Goal: Check status: Check status

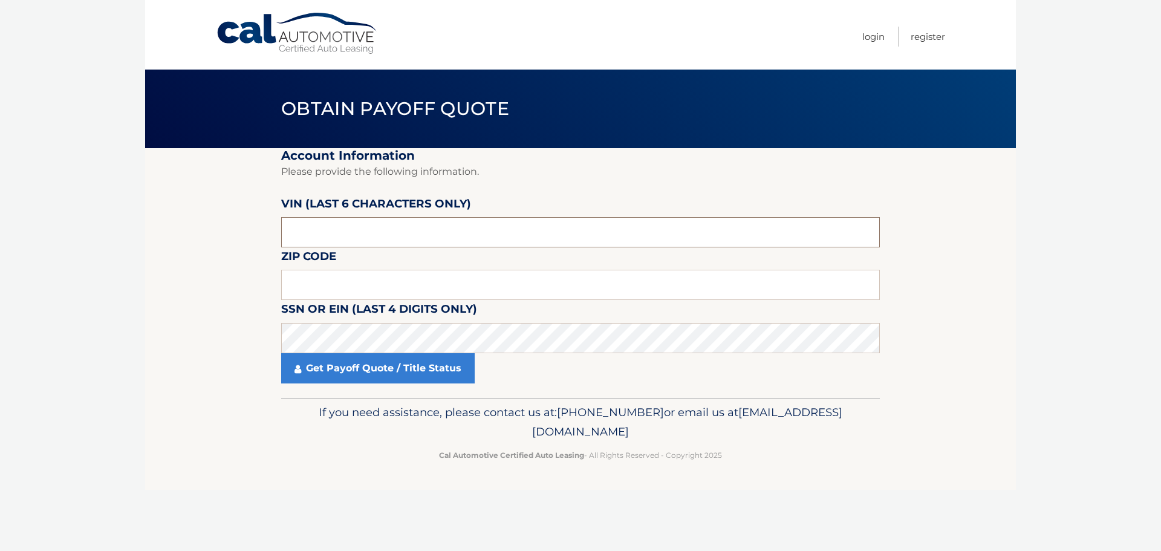
click at [301, 229] on input "text" at bounding box center [580, 232] width 599 height 30
type input "525685"
click at [325, 270] on input "text" at bounding box center [580, 285] width 599 height 30
type input "11727"
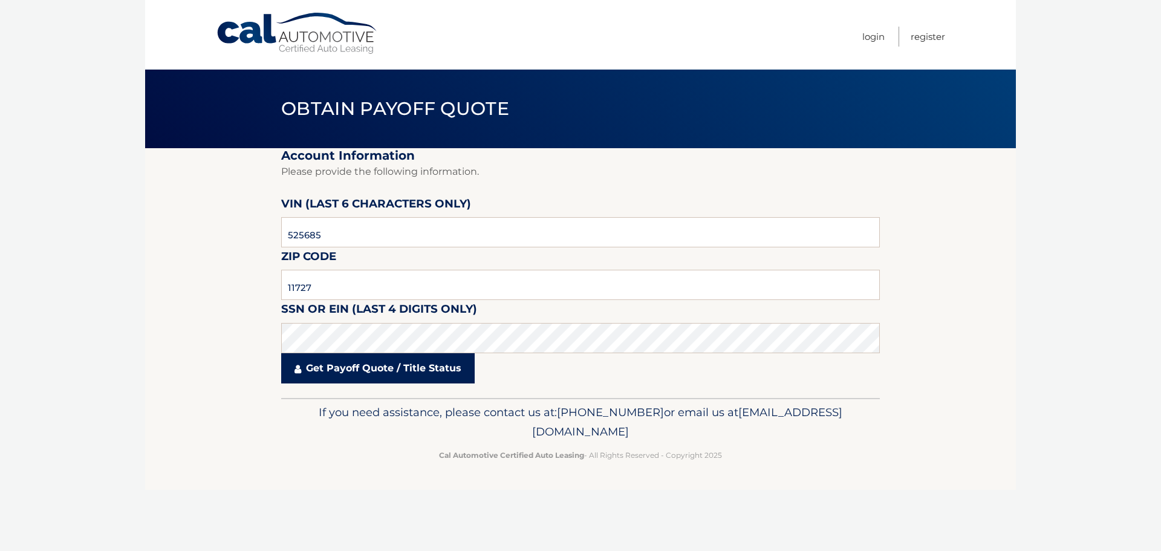
click at [358, 359] on link "Get Payoff Quote / Title Status" at bounding box center [378, 368] width 194 height 30
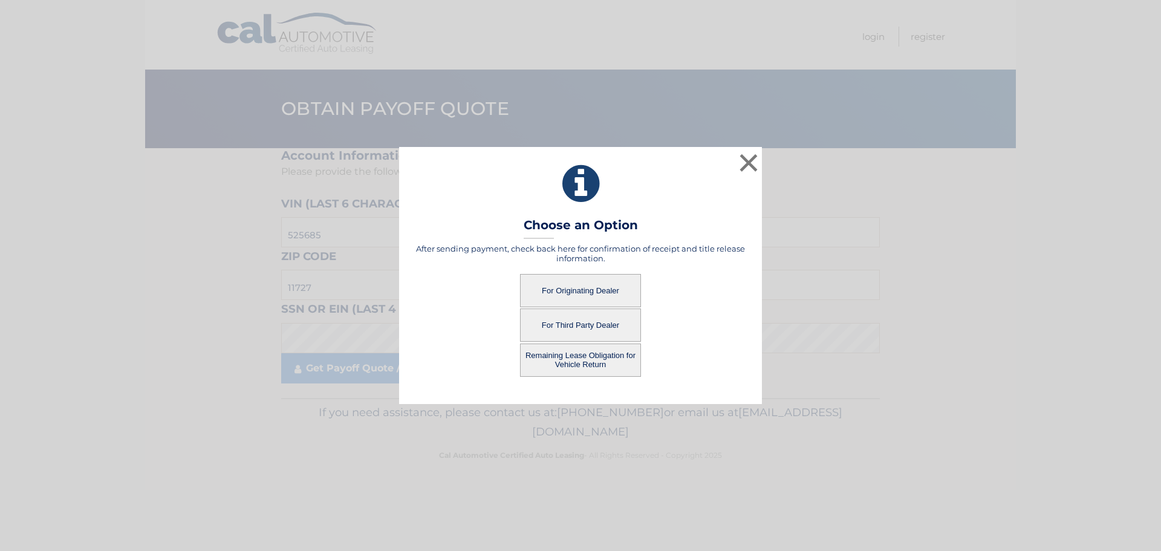
click at [573, 357] on button "Remaining Lease Obligation for Vehicle Return" at bounding box center [580, 360] width 121 height 33
click at [554, 357] on button "Remaining Lease Obligation for Vehicle Return" at bounding box center [580, 360] width 121 height 33
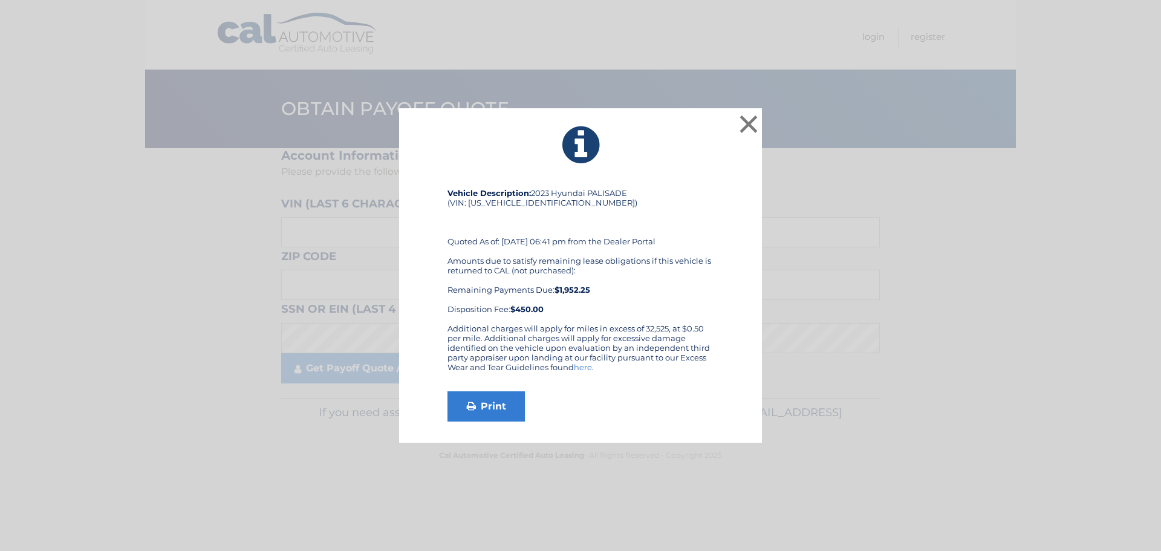
drag, startPoint x: 552, startPoint y: 290, endPoint x: 624, endPoint y: 290, distance: 72.0
click at [624, 290] on div "Amounts due to satisfy remaining lease obligations if this vehicle is returned …" at bounding box center [581, 285] width 266 height 58
click at [627, 289] on div "Amounts due to satisfy remaining lease obligations if this vehicle is returned …" at bounding box center [581, 285] width 266 height 58
drag, startPoint x: 703, startPoint y: 326, endPoint x: 657, endPoint y: 333, distance: 47.0
click at [657, 333] on div "Additional charges will apply for miles in excess of 32,525, at $0.50 per mile.…" at bounding box center [581, 353] width 266 height 58
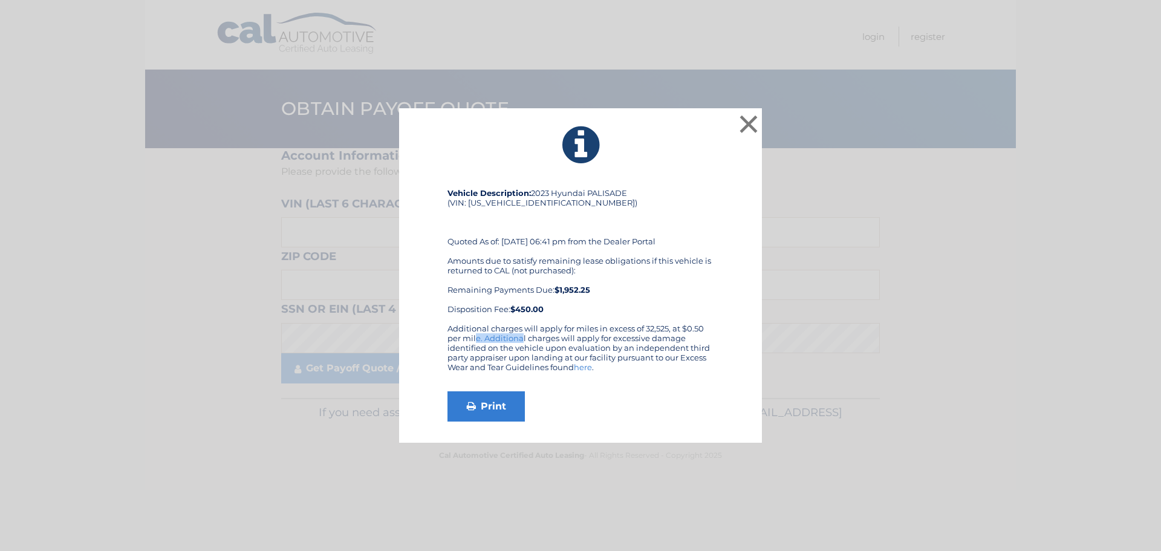
click at [657, 333] on div "Additional charges will apply for miles in excess of 32,525, at $0.50 per mile.…" at bounding box center [581, 353] width 266 height 58
drag, startPoint x: 677, startPoint y: 329, endPoint x: 711, endPoint y: 329, distance: 33.3
click at [711, 329] on div "Additional charges will apply for miles in excess of 32,525, at $0.50 per mile.…" at bounding box center [581, 353] width 266 height 58
click at [687, 344] on div "Additional charges will apply for miles in excess of 32,525, at $0.50 per mile.…" at bounding box center [581, 353] width 266 height 58
click at [743, 120] on button "×" at bounding box center [749, 124] width 24 height 24
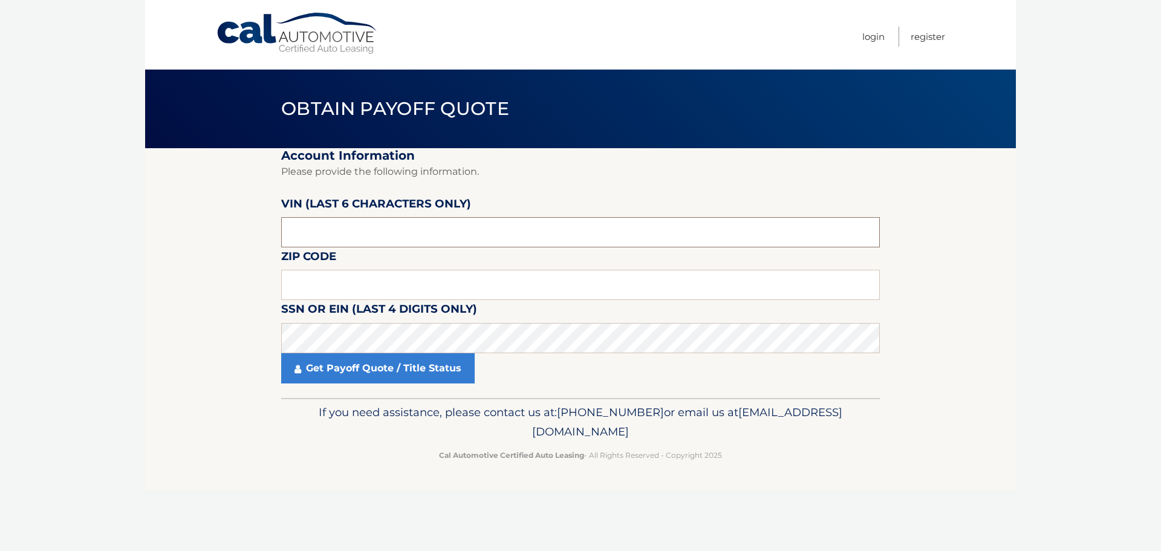
click at [322, 238] on input "text" at bounding box center [580, 232] width 599 height 30
type input "525685"
click at [304, 289] on input "text" at bounding box center [580, 285] width 599 height 30
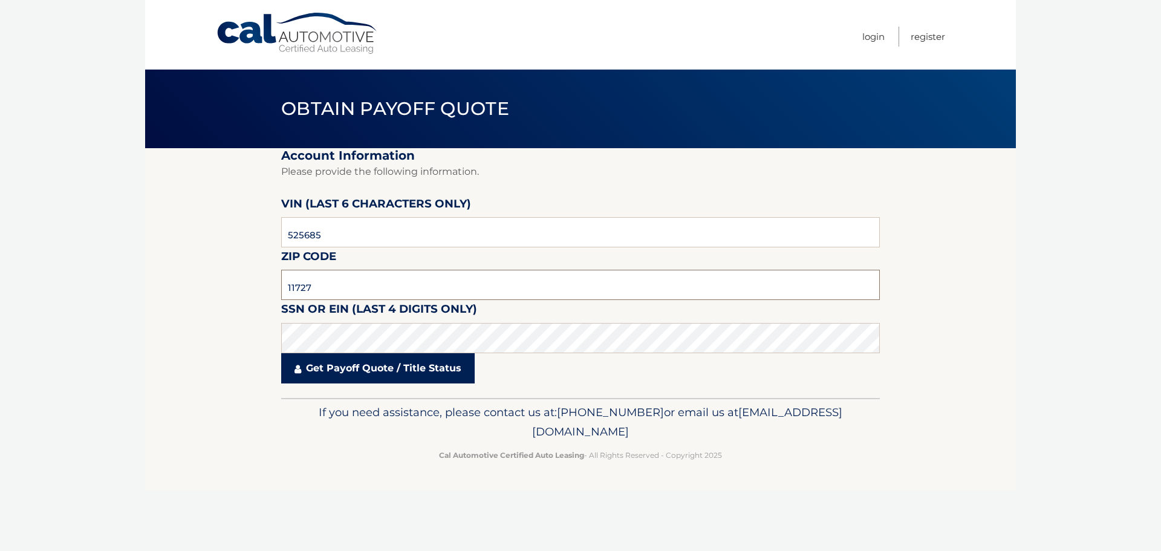
type input "11727"
click at [324, 368] on link "Get Payoff Quote / Title Status" at bounding box center [378, 368] width 194 height 30
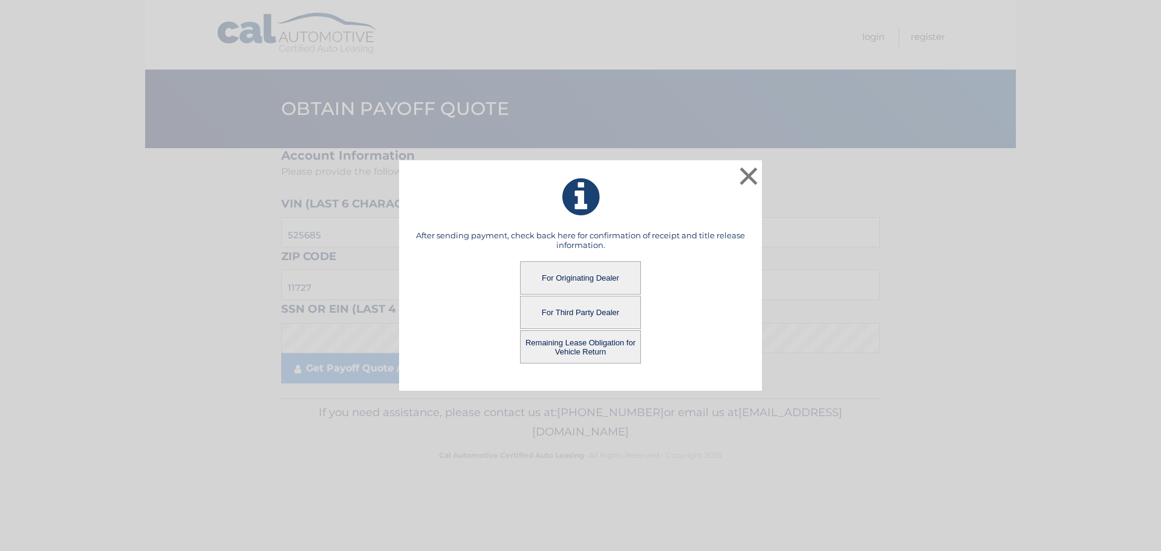
click at [577, 313] on button "For Third Party Dealer" at bounding box center [580, 312] width 121 height 33
click at [560, 307] on button "For Third Party Dealer" at bounding box center [580, 312] width 121 height 33
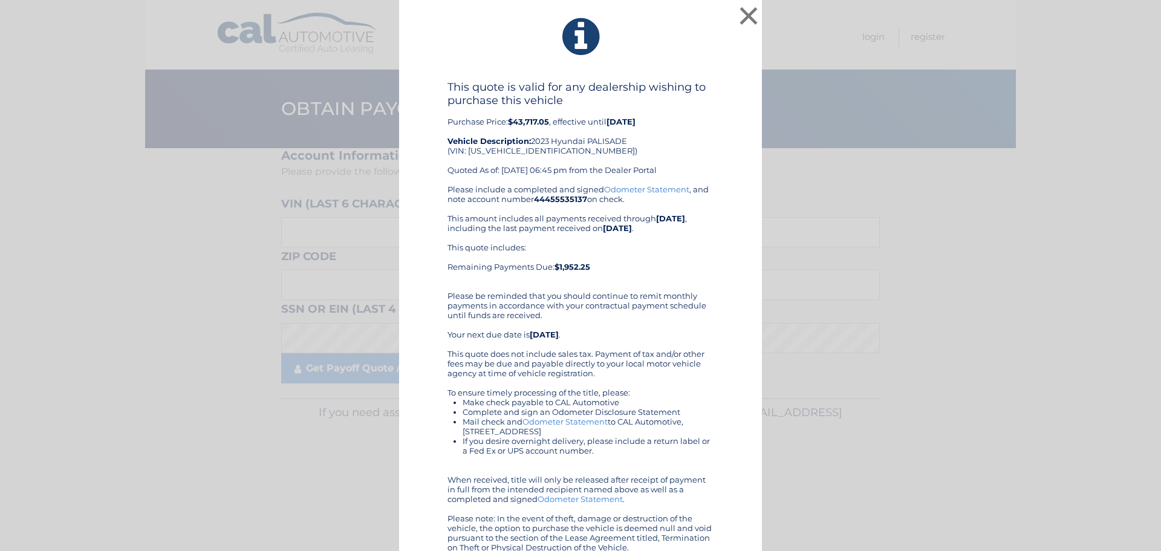
drag, startPoint x: 445, startPoint y: 119, endPoint x: 642, endPoint y: 117, distance: 196.6
click at [642, 117] on div "This quote is valid for any dealership wishing to purchase this vehicle Purchas…" at bounding box center [581, 132] width 266 height 104
click at [657, 151] on div "This quote is valid for any dealership wishing to purchase this vehicle Purchas…" at bounding box center [581, 132] width 266 height 104
click at [740, 15] on button "×" at bounding box center [749, 16] width 24 height 24
